Goal: Navigation & Orientation: Find specific page/section

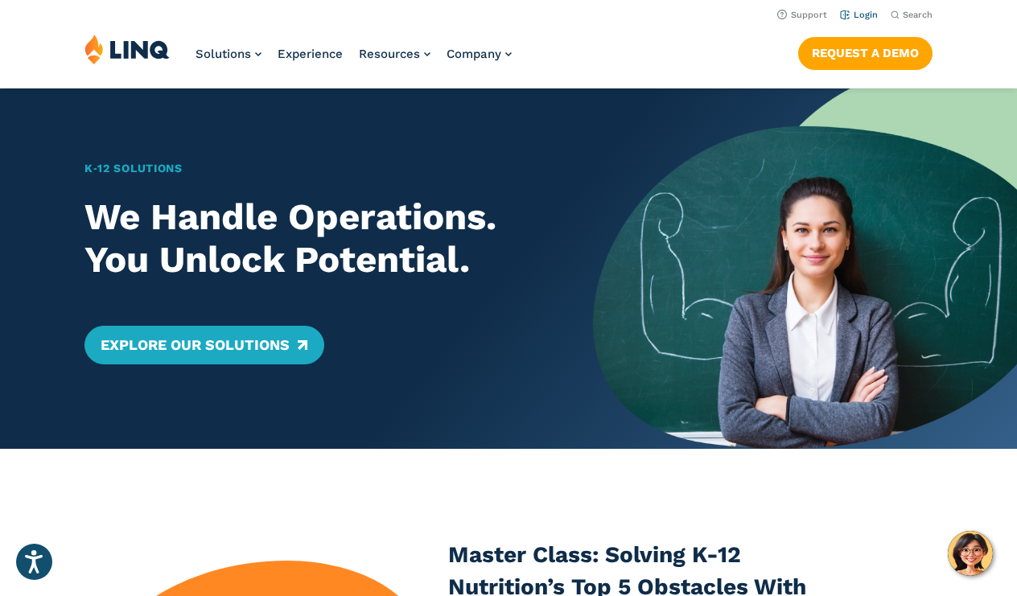
click at [868, 11] on link "Login" at bounding box center [859, 15] width 38 height 10
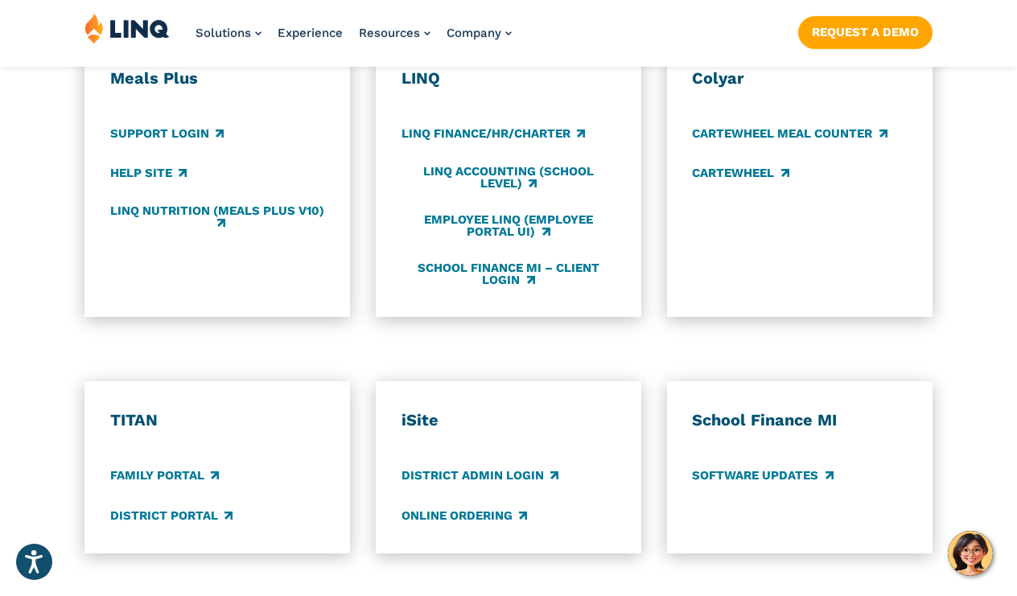
scroll to position [967, 0]
click at [160, 506] on link "District Portal" at bounding box center [171, 515] width 122 height 18
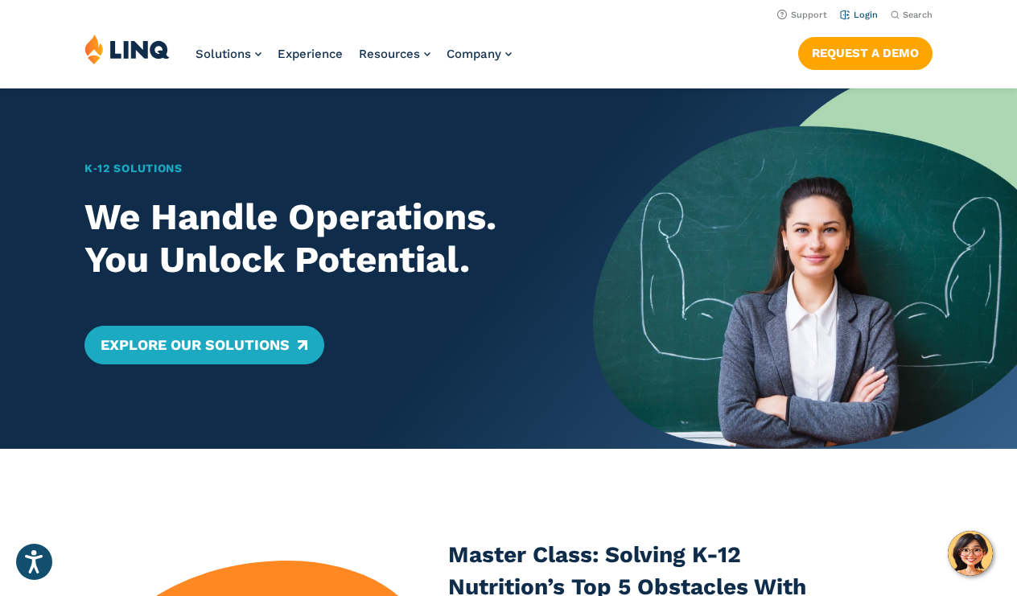
click at [864, 15] on link "Login" at bounding box center [859, 15] width 38 height 10
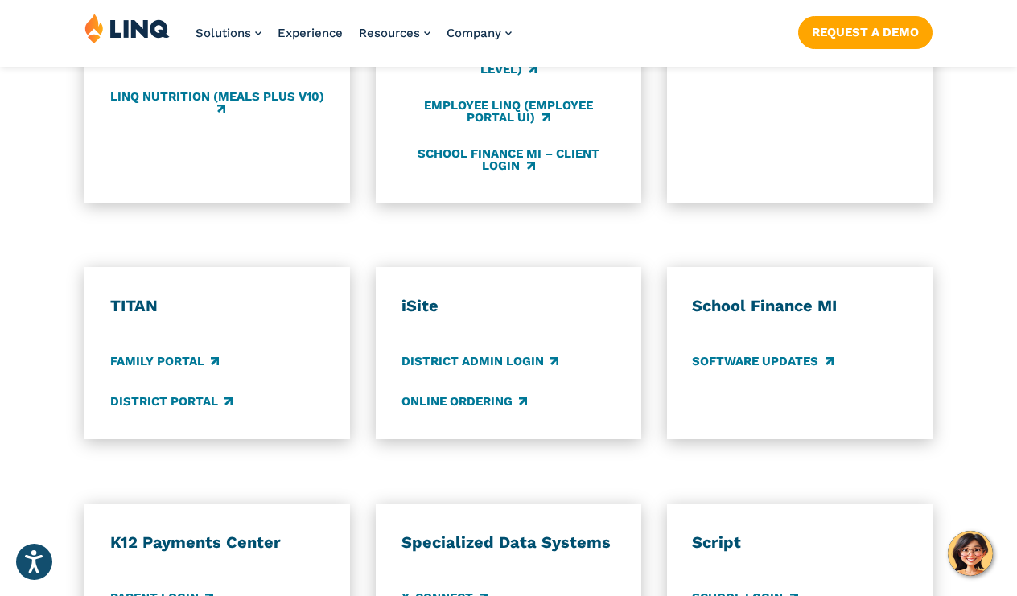
scroll to position [1087, 0]
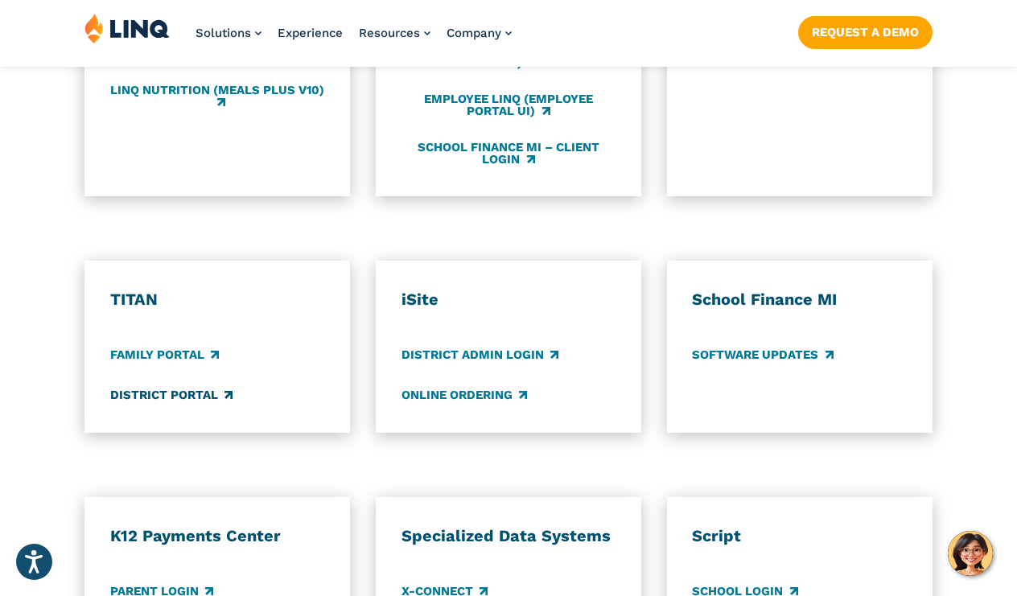
click at [195, 386] on link "District Portal" at bounding box center [171, 395] width 122 height 18
